Goal: Task Accomplishment & Management: Manage account settings

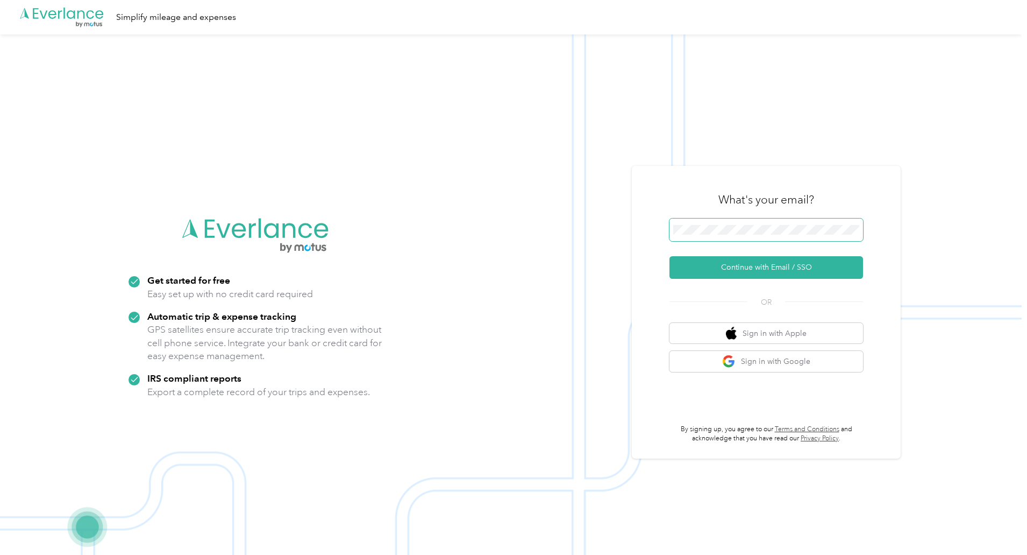
click at [718, 223] on span at bounding box center [767, 229] width 194 height 23
click at [727, 264] on button "Continue with Email / SSO" at bounding box center [767, 267] width 194 height 23
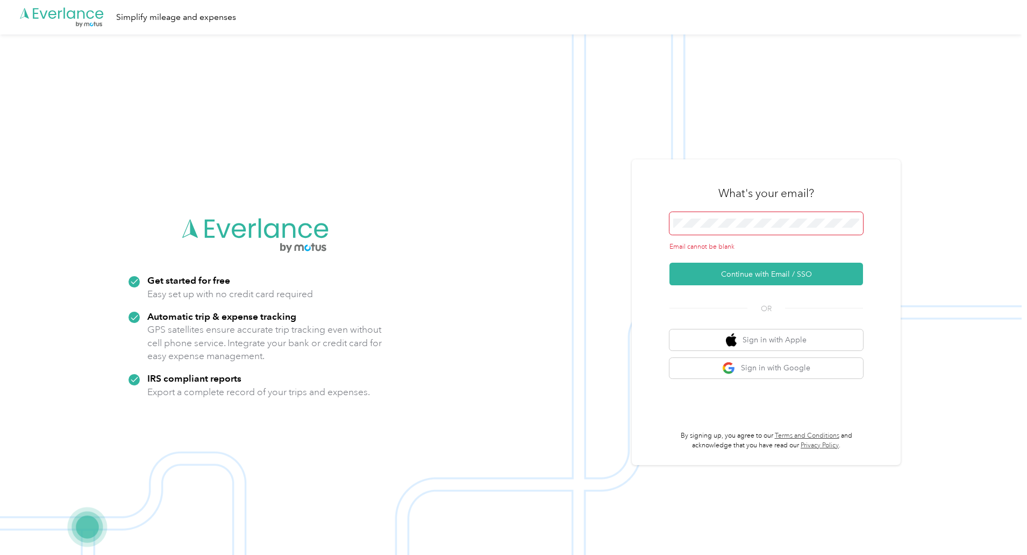
click at [731, 230] on span at bounding box center [767, 223] width 194 height 23
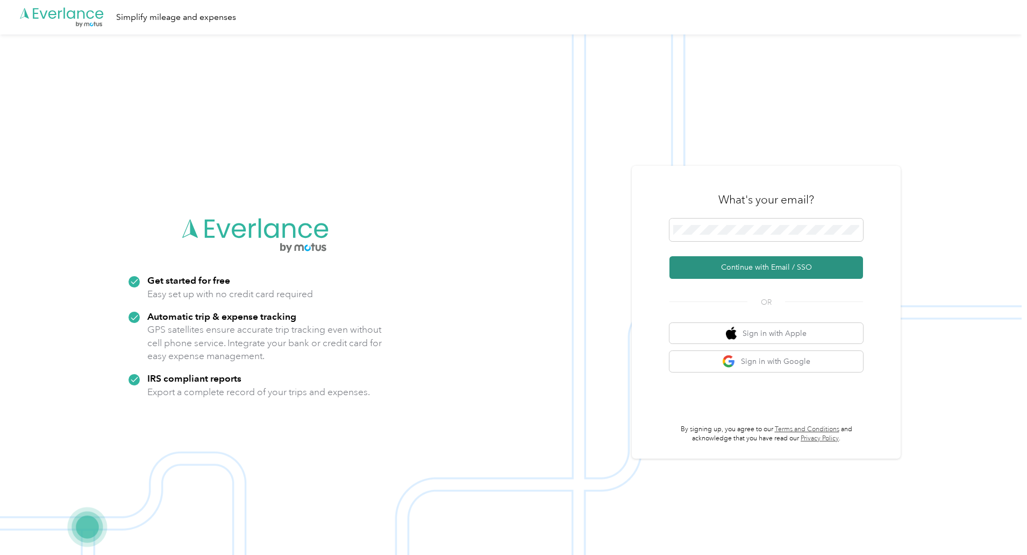
click at [726, 272] on button "Continue with Email / SSO" at bounding box center [767, 267] width 194 height 23
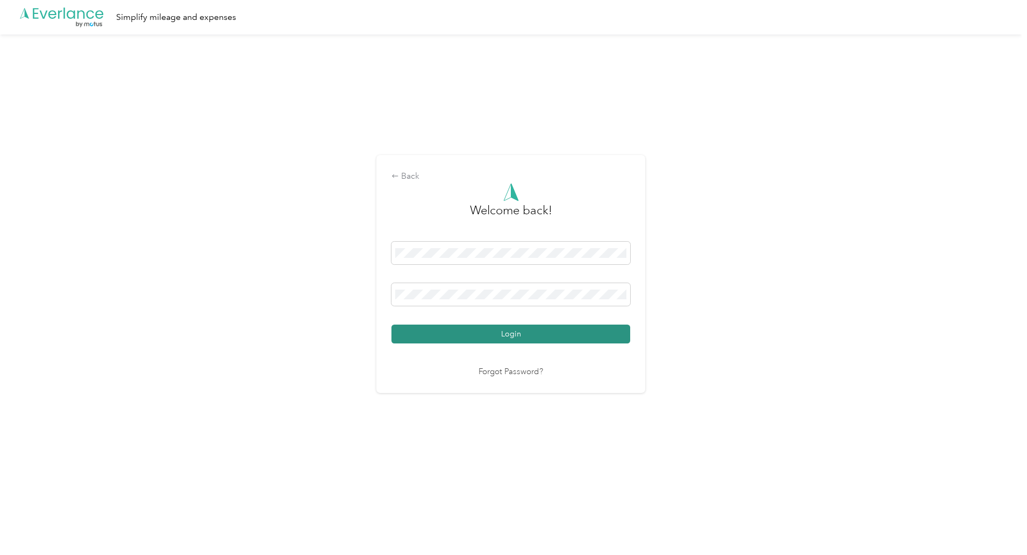
click at [508, 327] on button "Login" at bounding box center [511, 333] width 239 height 19
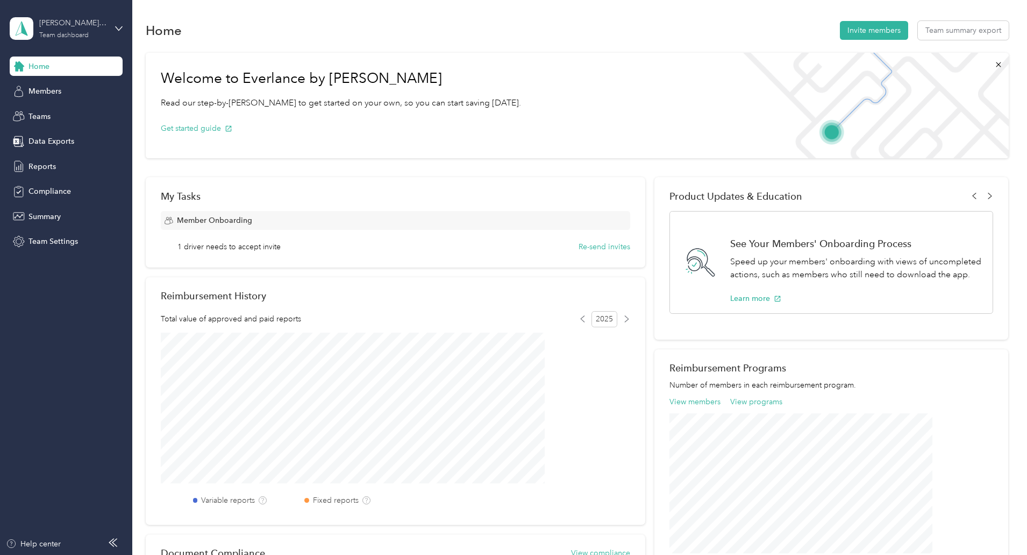
click at [69, 38] on div "Team dashboard" at bounding box center [63, 35] width 49 height 6
click at [630, 37] on div "Home Invite members Team summary export" at bounding box center [577, 30] width 863 height 23
click at [84, 89] on div "Members" at bounding box center [66, 91] width 113 height 19
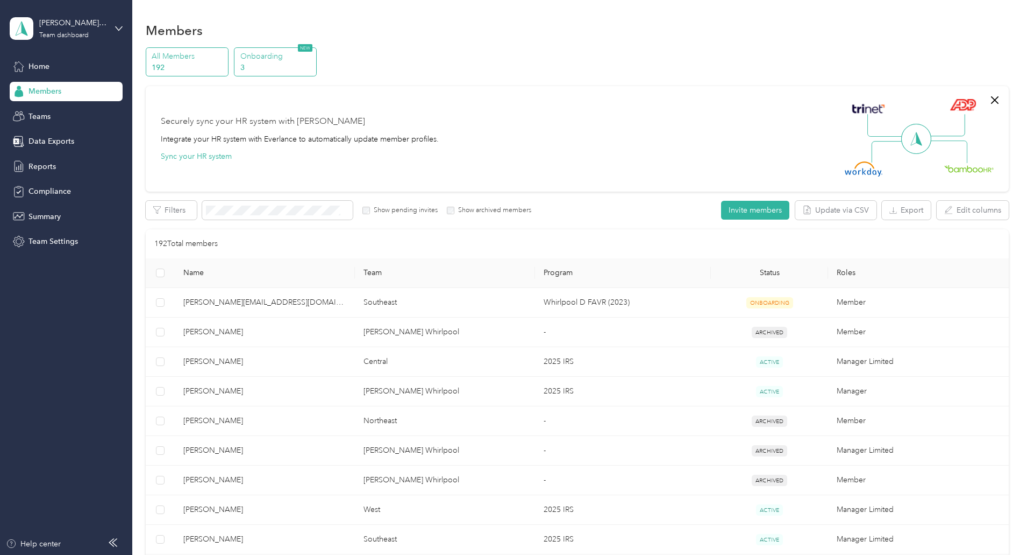
click at [314, 51] on p "Onboarding" at bounding box center [276, 56] width 73 height 11
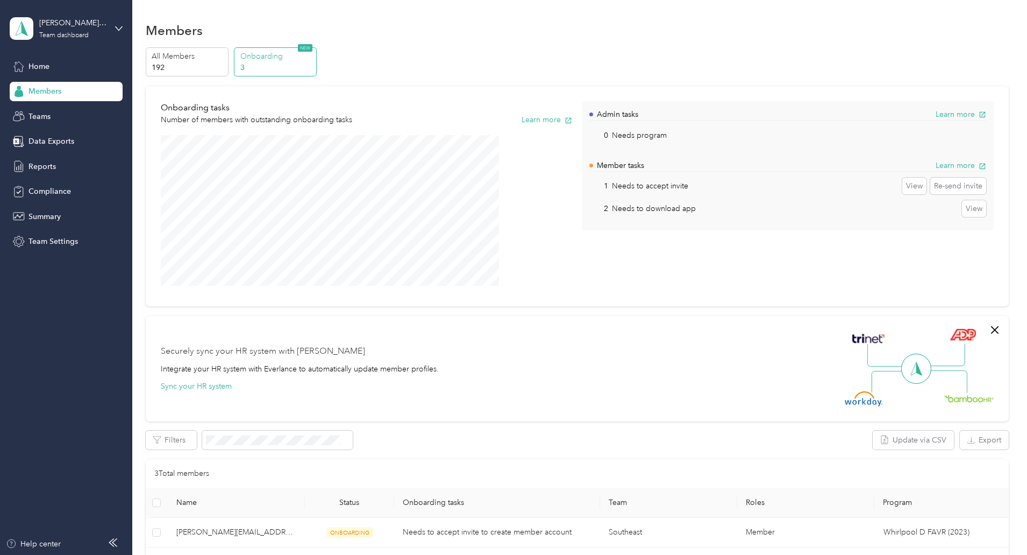
click at [632, 207] on p "Needs to download app" at bounding box center [654, 208] width 84 height 11
click at [79, 91] on div "Members" at bounding box center [66, 91] width 113 height 19
click at [246, 46] on section "Members All Members 192 Onboarding 3 NEW Onboarding tasks Number of members wit…" at bounding box center [577, 334] width 863 height 631
click at [225, 59] on p "All Members" at bounding box center [188, 56] width 73 height 11
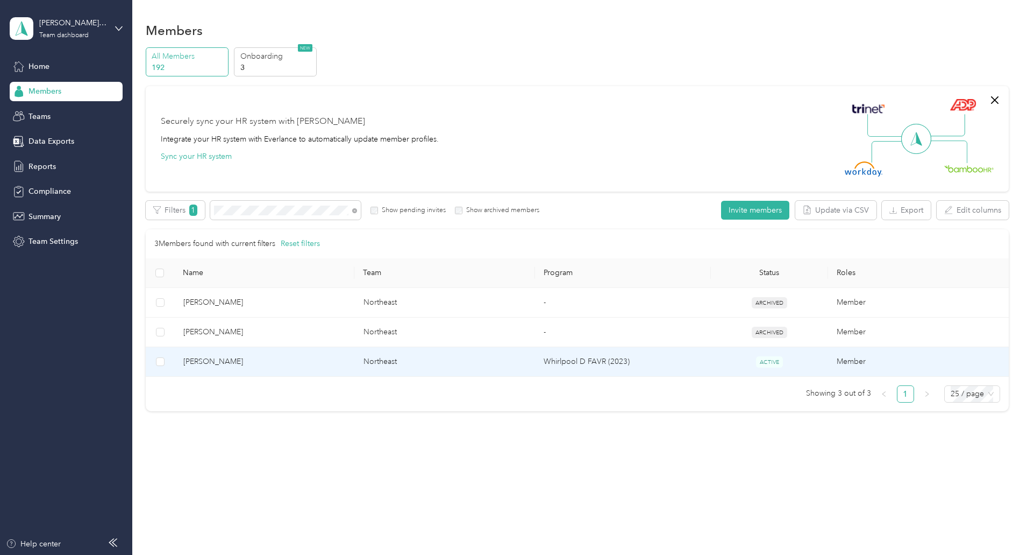
click at [327, 361] on span "[PERSON_NAME]" at bounding box center [264, 362] width 163 height 12
